Goal: Check status: Check status

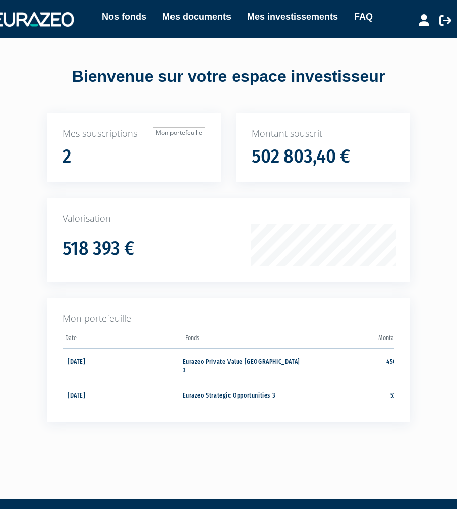
click at [306, 167] on h1 "502 803,40 €" at bounding box center [300, 156] width 98 height 21
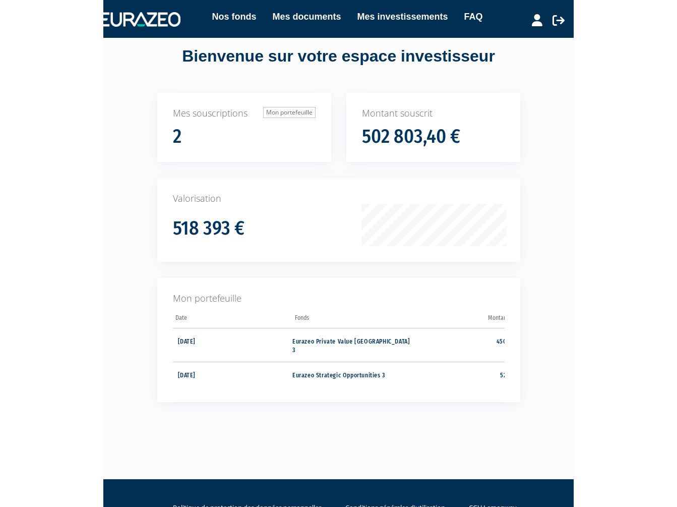
scroll to position [7, 0]
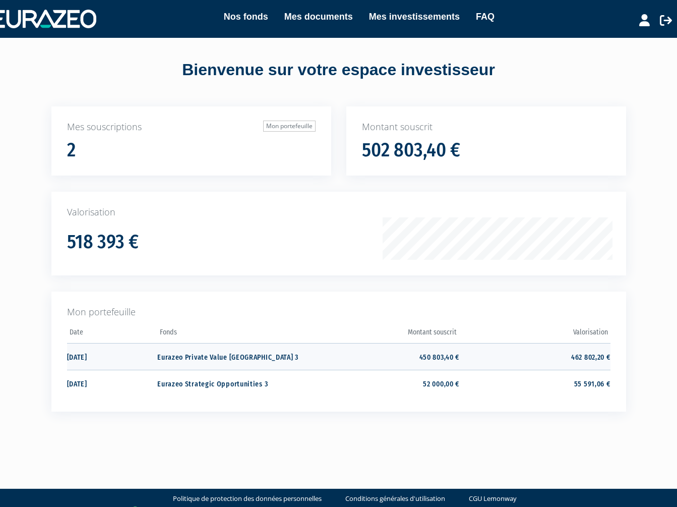
click at [197, 361] on td "Eurazeo Private Value [GEOGRAPHIC_DATA] 3" at bounding box center [232, 356] width 151 height 27
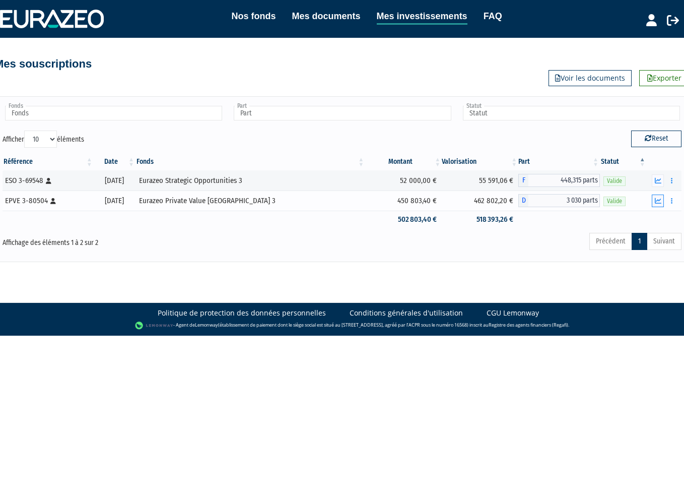
click at [658, 199] on icon "button" at bounding box center [658, 201] width 7 height 7
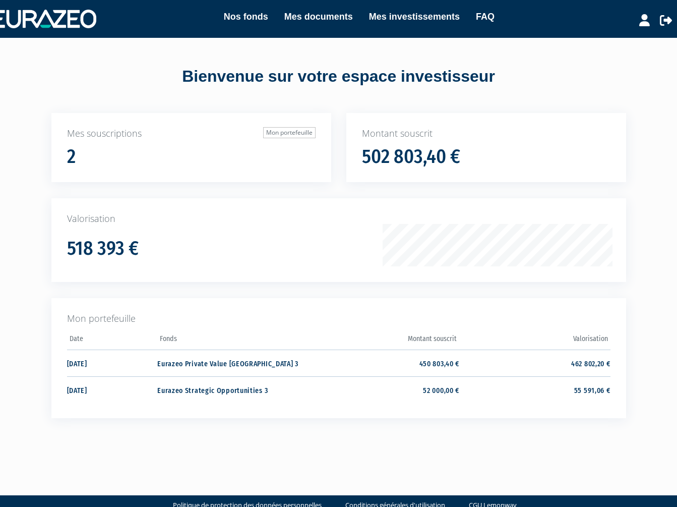
scroll to position [7, 0]
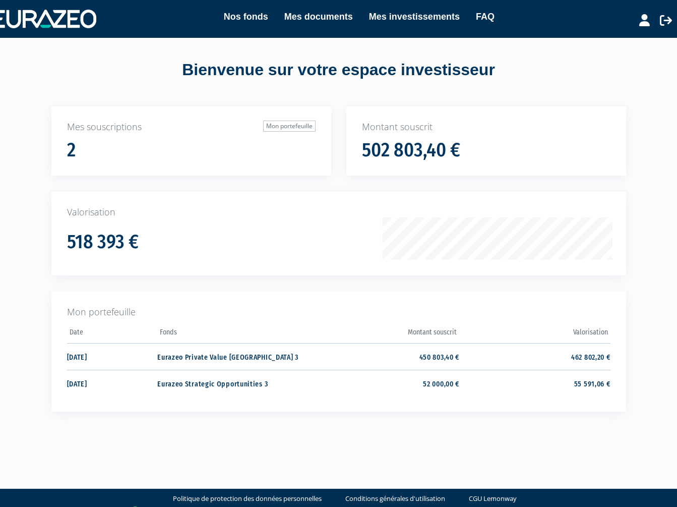
click at [617, 433] on div "Mes souscriptions Mon portefeuille 2 Montant souscrit 502 803,40 €" at bounding box center [339, 276] width 590 height 341
